Goal: Information Seeking & Learning: Learn about a topic

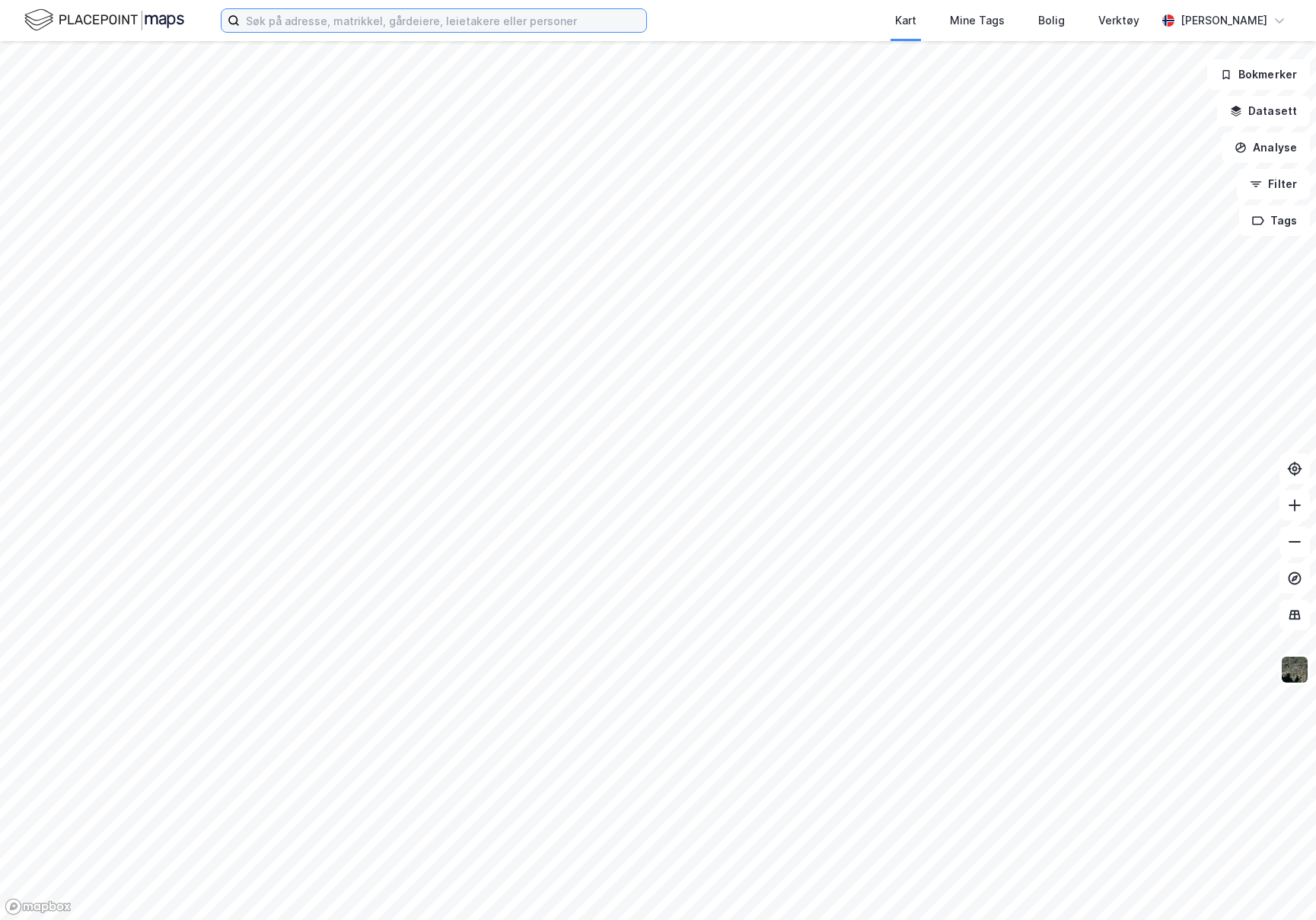
click at [623, 25] on input at bounding box center [443, 20] width 406 height 23
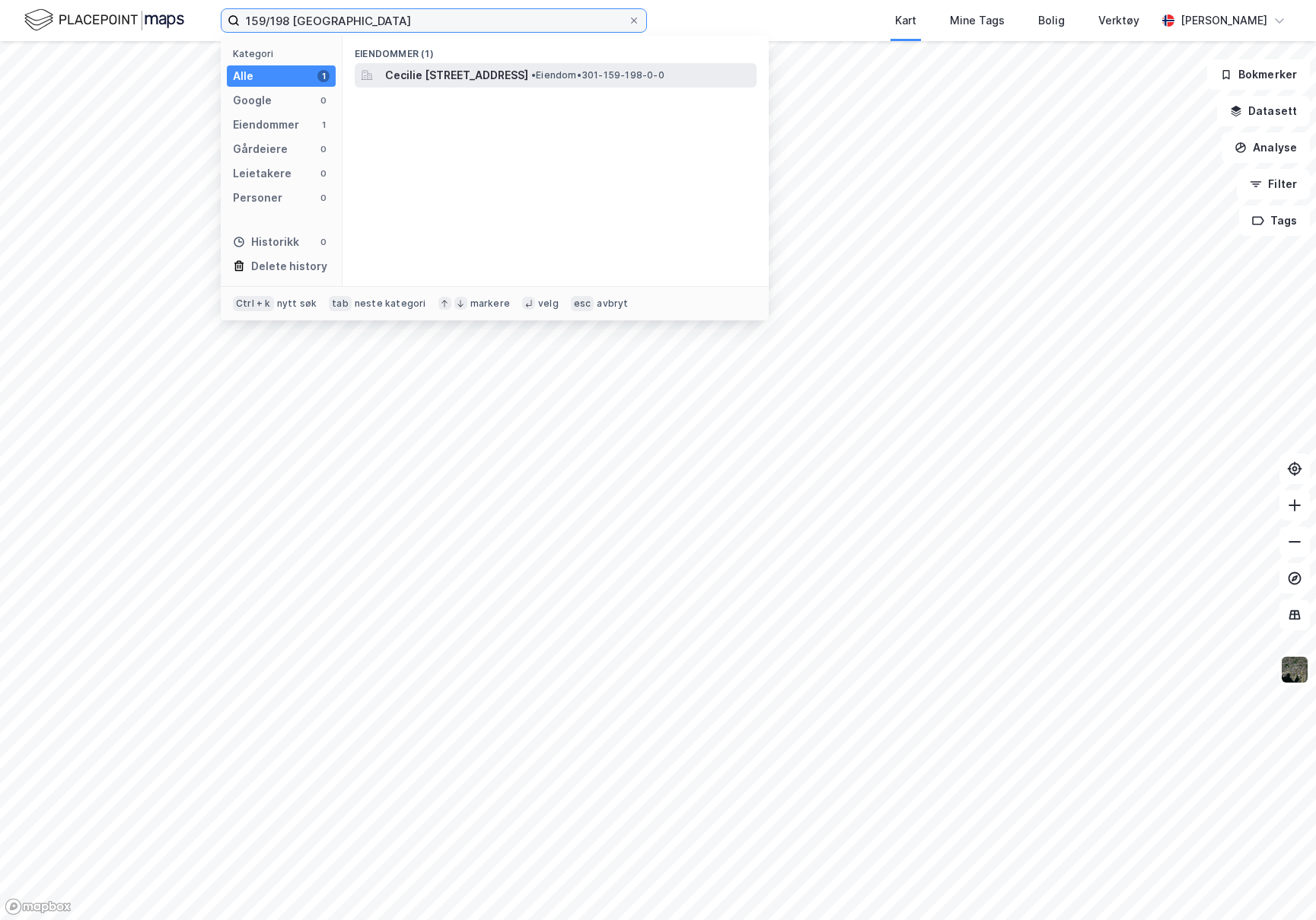
type input "159/198 [GEOGRAPHIC_DATA]"
click at [665, 69] on span "• Eiendom • 301-159-198-0-0" at bounding box center [597, 75] width 133 height 12
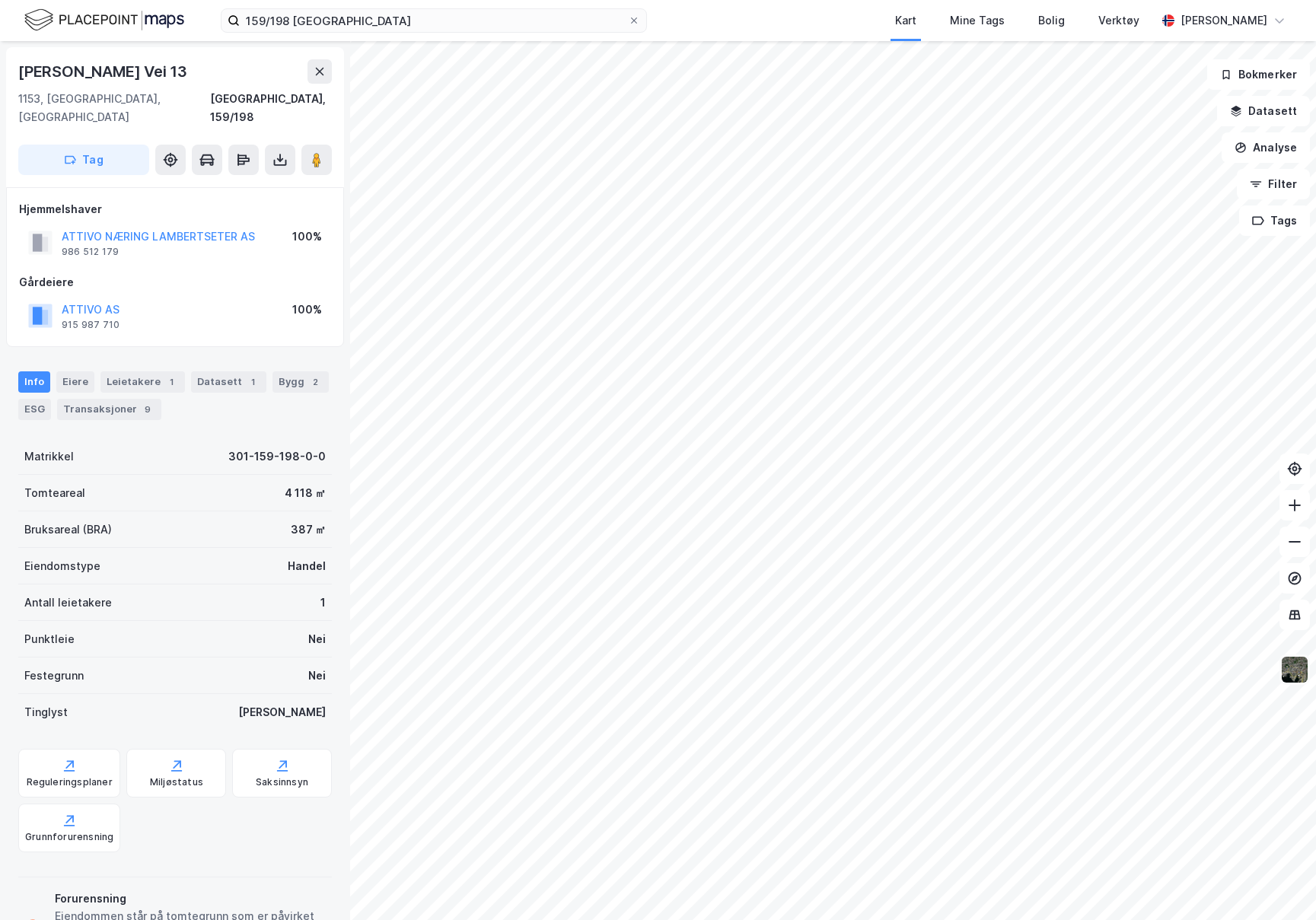
click at [1298, 671] on img at bounding box center [1294, 670] width 29 height 29
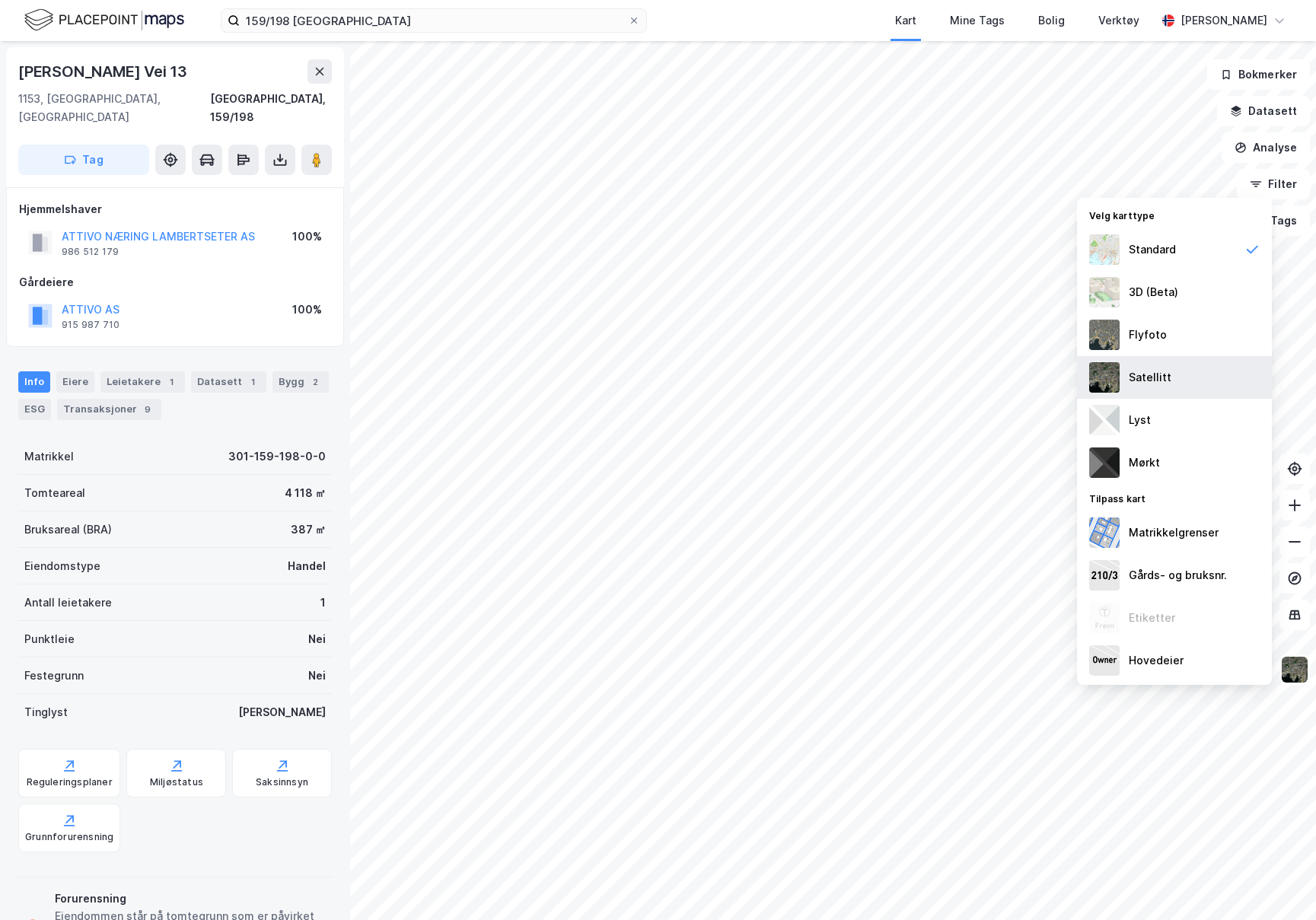
click at [1171, 378] on div "Satellitt" at bounding box center [1174, 378] width 195 height 42
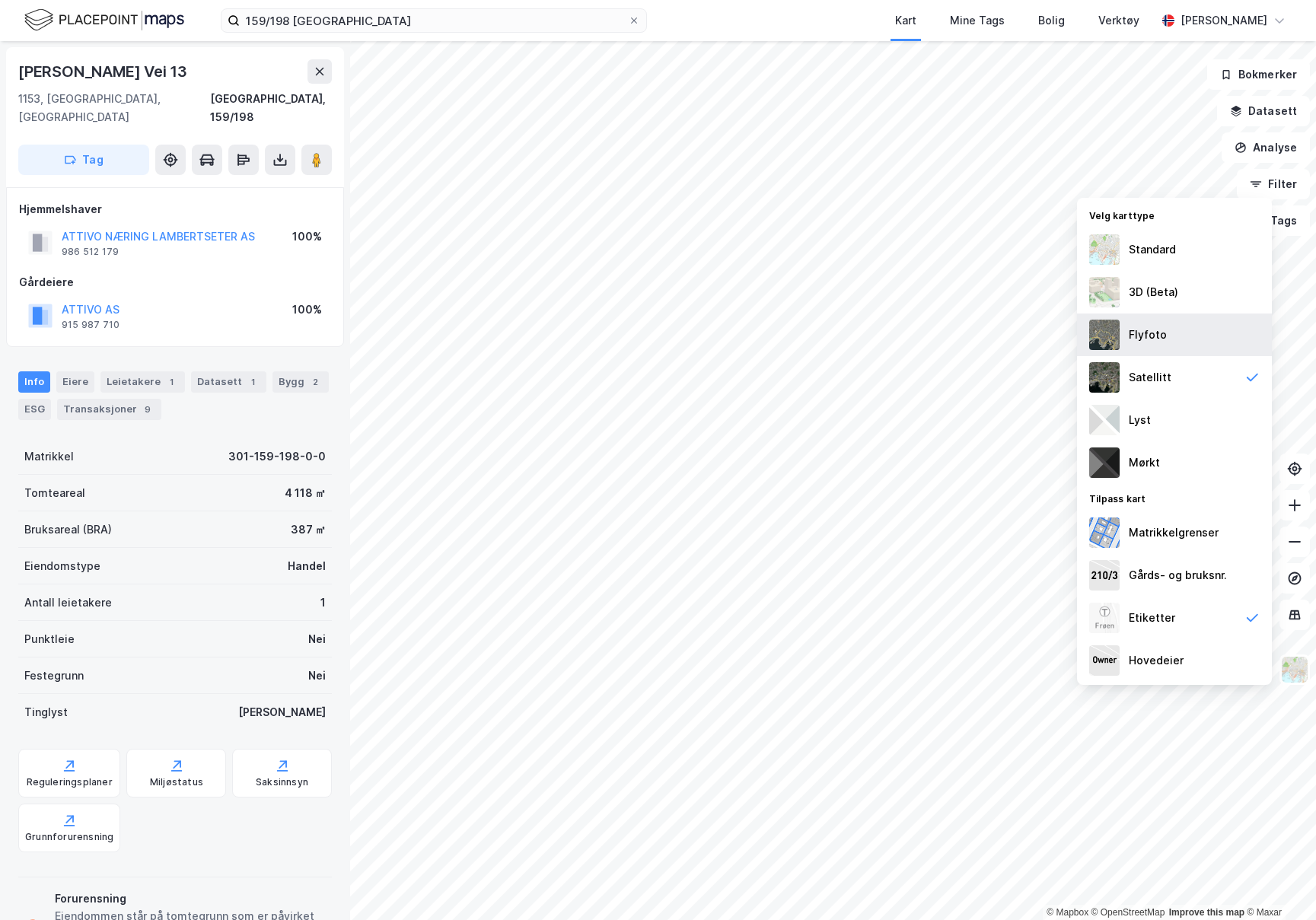
click at [1155, 341] on div "Flyfoto" at bounding box center [1147, 334] width 38 height 18
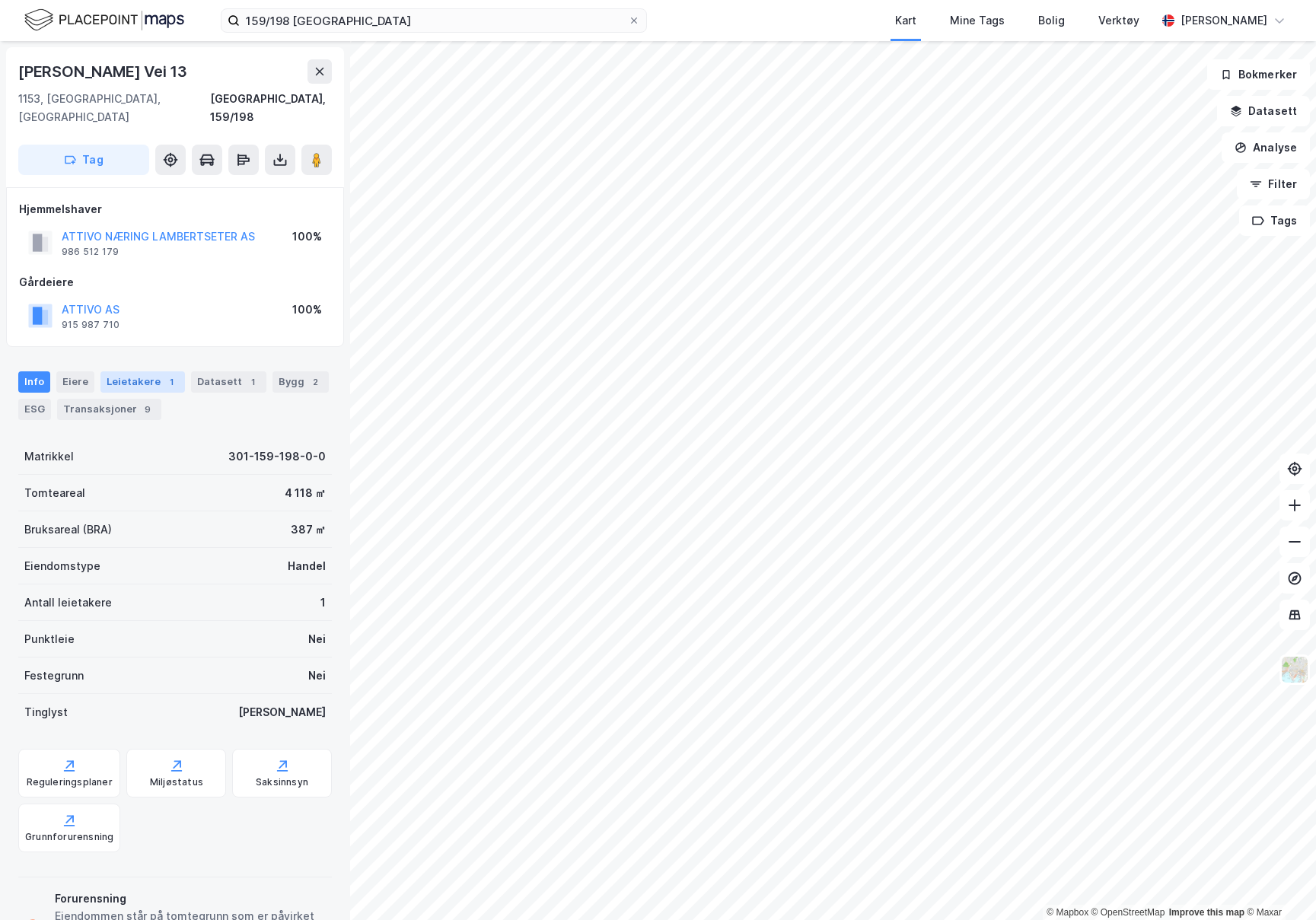
click at [119, 371] on div "Leietakere 1" at bounding box center [143, 382] width 85 height 21
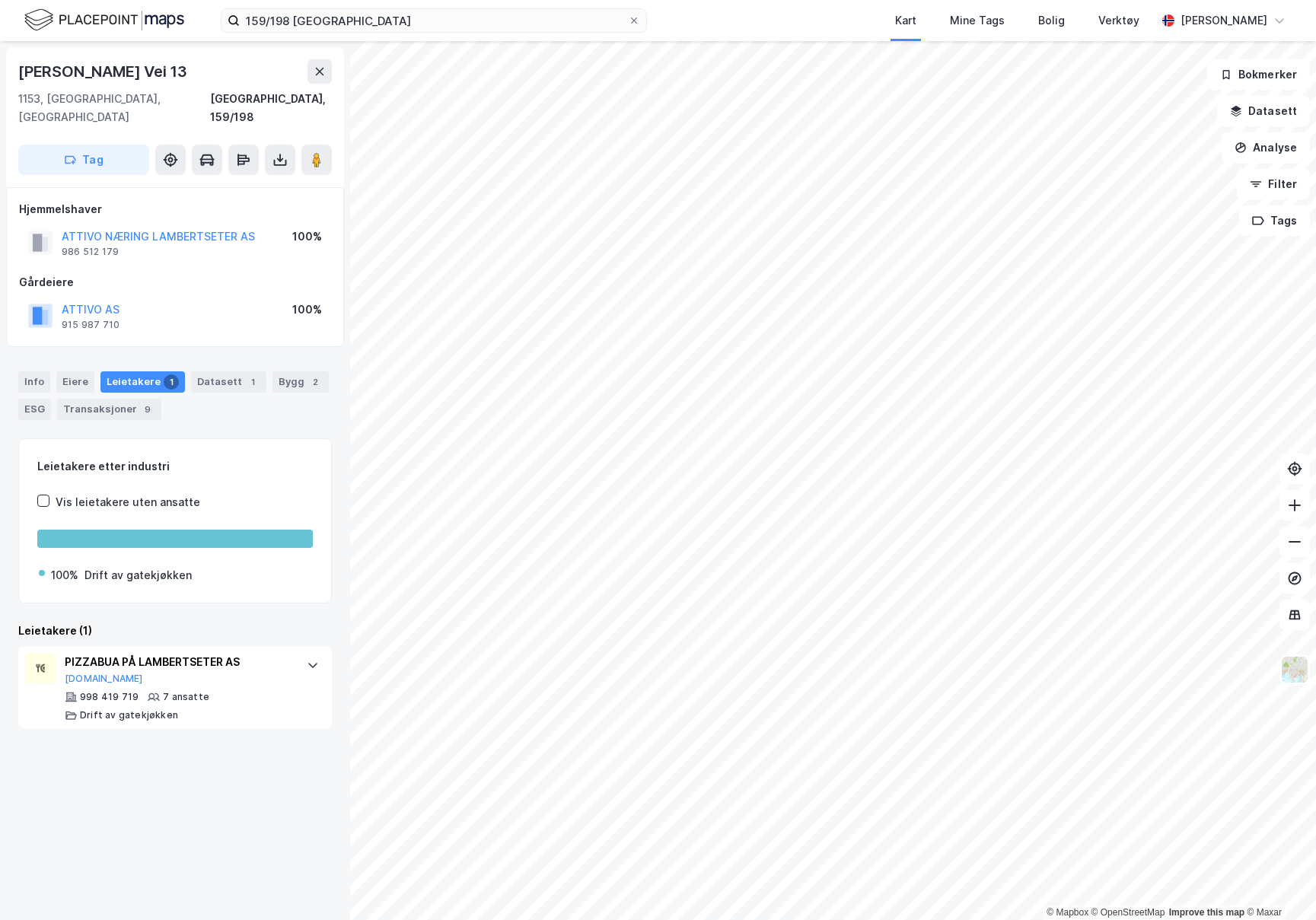
click at [120, 375] on div "Info [PERSON_NAME] 1 Datasett 1 Bygg 2 ESG Transaksjoner 9" at bounding box center [174, 396] width 313 height 49
click at [128, 399] on div "Transaksjoner 9" at bounding box center [109, 409] width 104 height 21
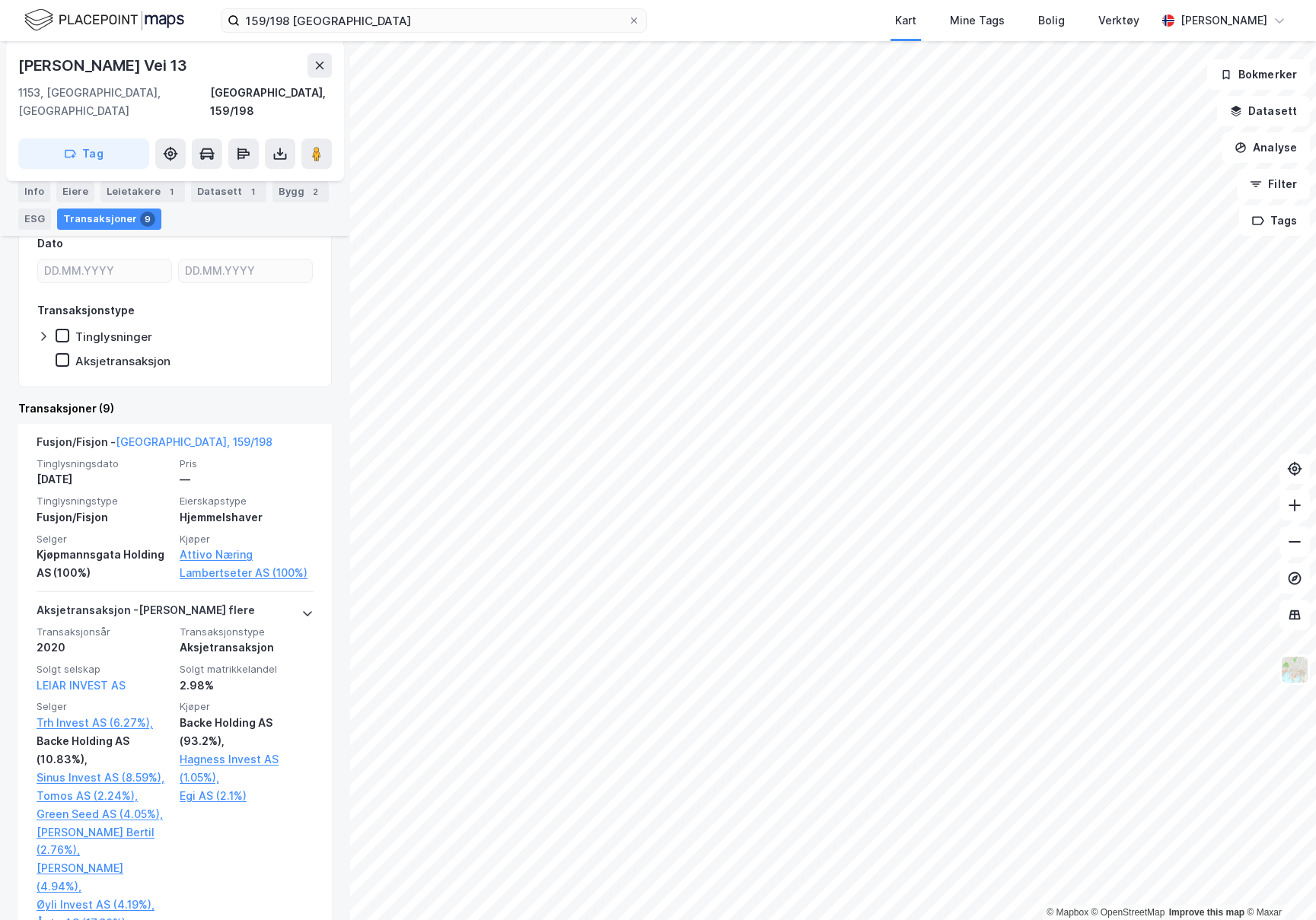
scroll to position [304, 0]
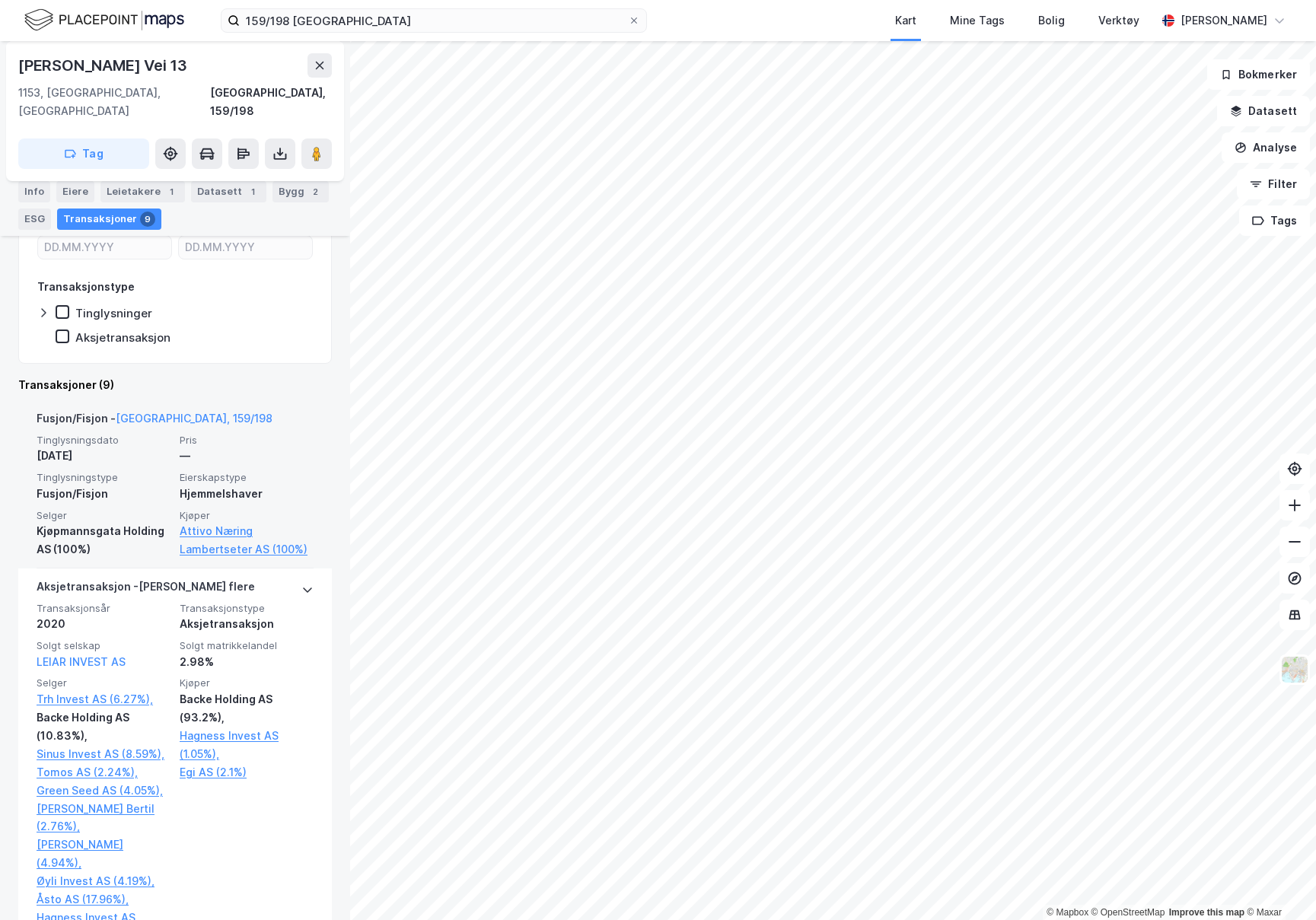
click at [239, 447] on div "—" at bounding box center [246, 456] width 134 height 18
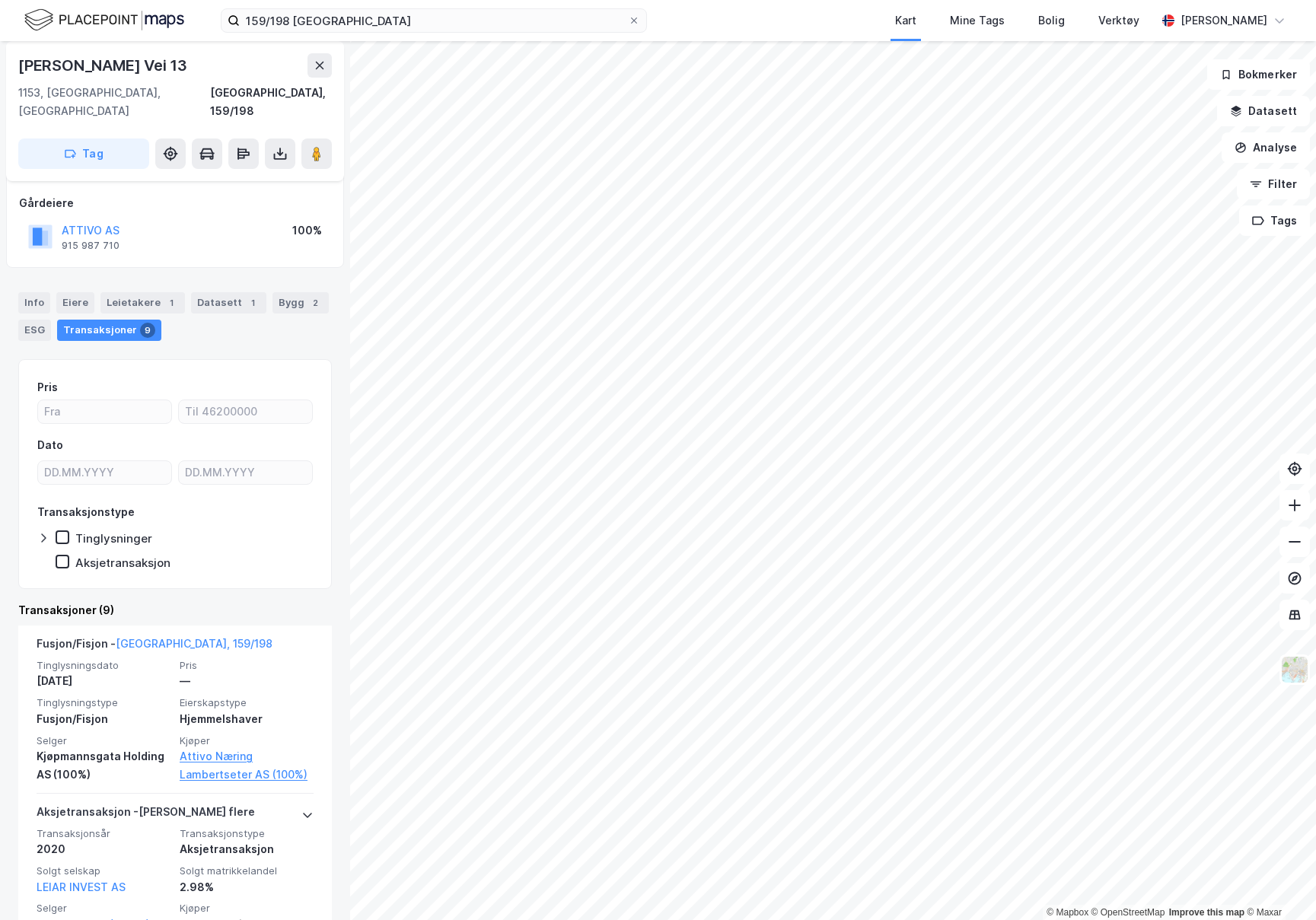
scroll to position [0, 0]
